Goal: Information Seeking & Learning: Check status

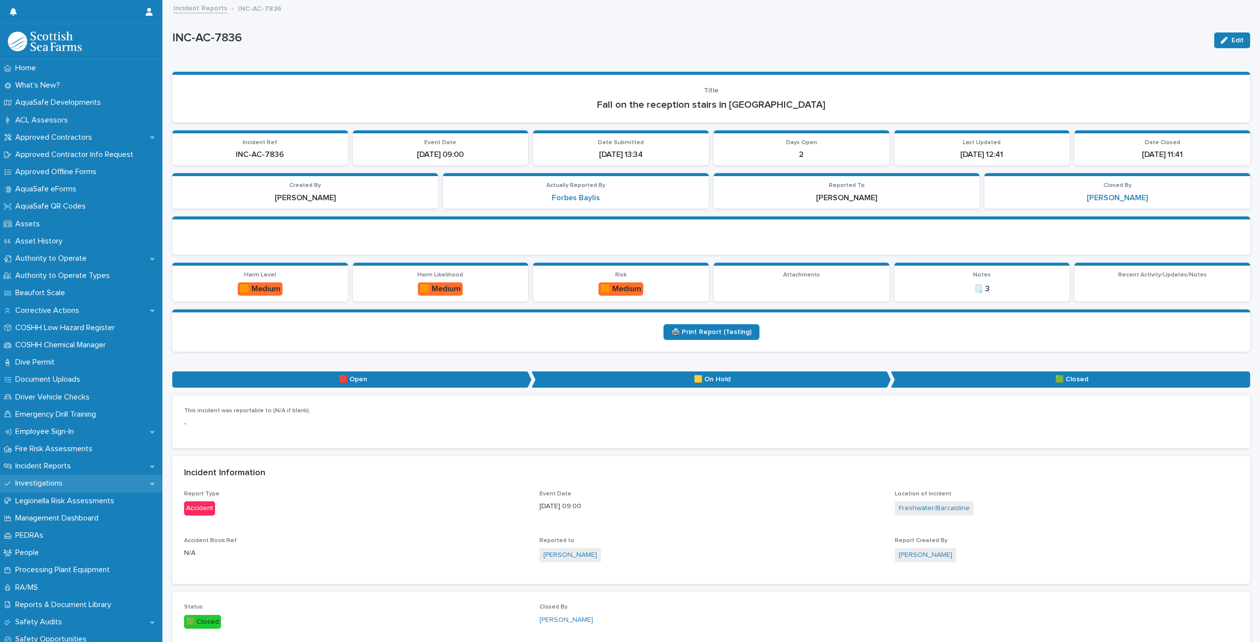
click at [61, 485] on p "Investigations" at bounding box center [40, 483] width 59 height 9
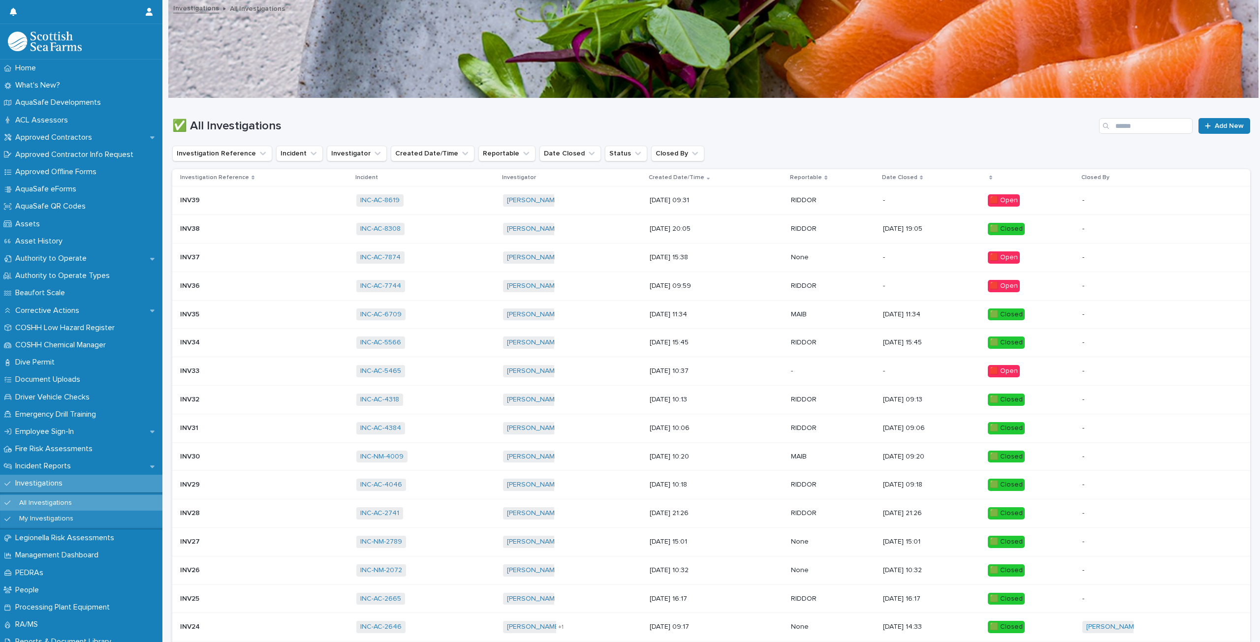
click at [258, 228] on div "INV38 INV38" at bounding box center [264, 229] width 168 height 16
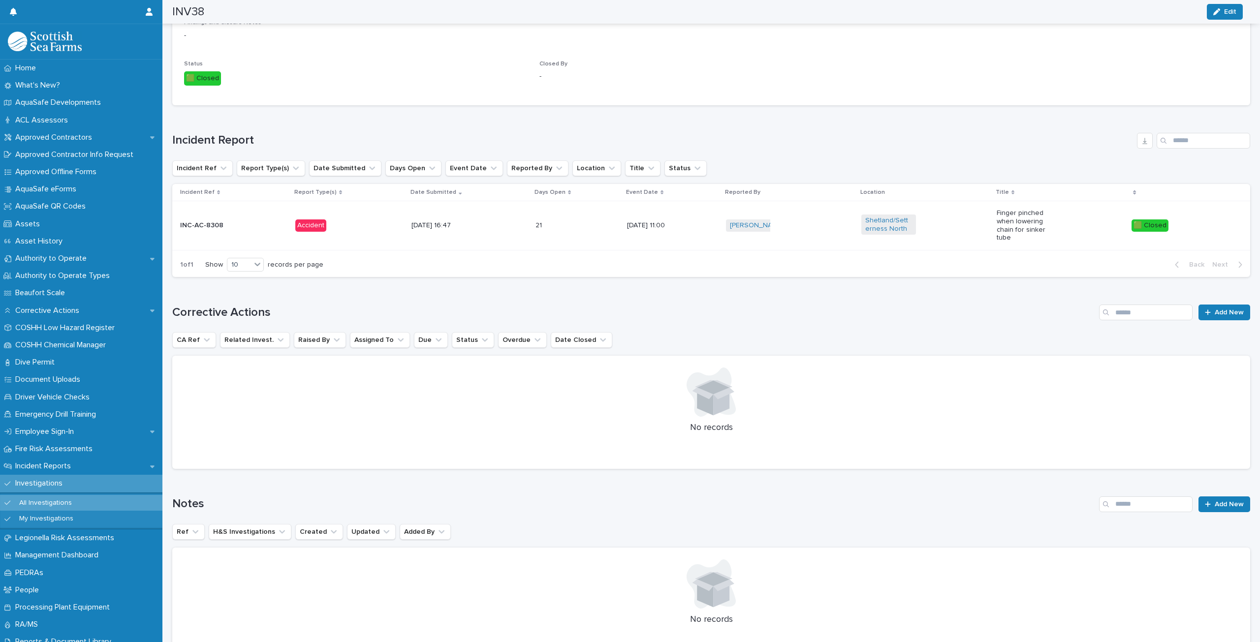
scroll to position [526, 0]
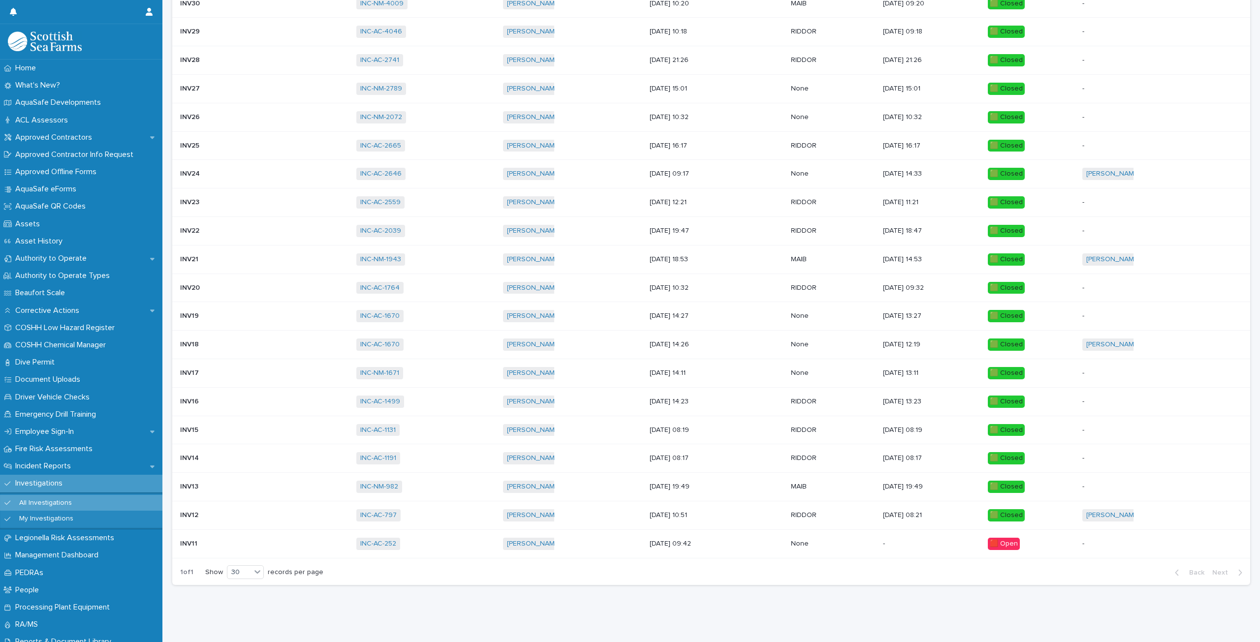
scroll to position [7, 0]
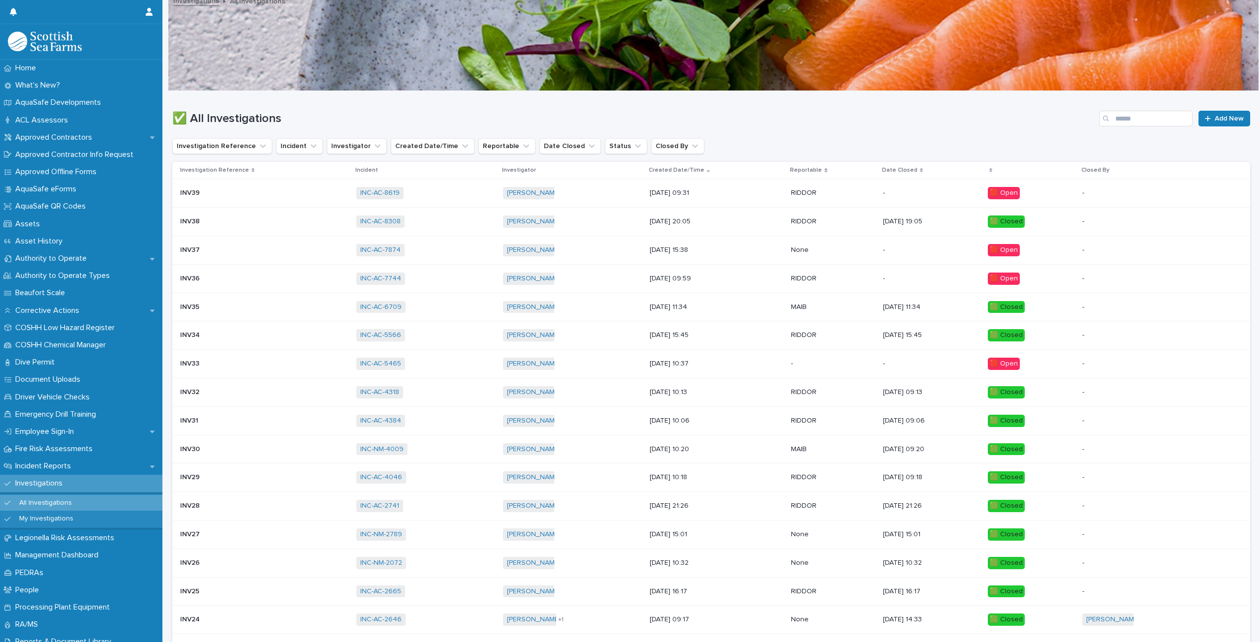
click at [420, 191] on div "INC-AC-8619 + 0" at bounding box center [425, 193] width 139 height 20
